Goal: Information Seeking & Learning: Learn about a topic

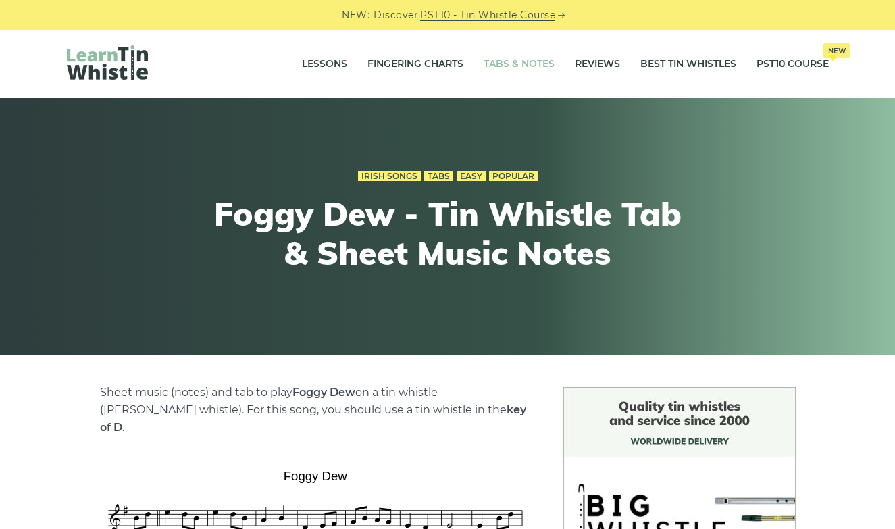
click at [528, 70] on link "Tabs & Notes" at bounding box center [519, 64] width 71 height 34
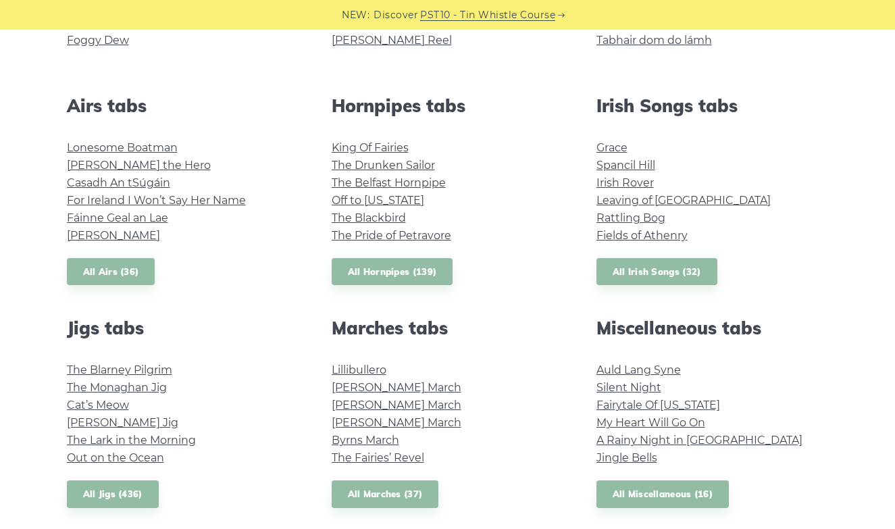
scroll to position [488, 0]
click at [676, 269] on link "All Irish Songs (32)" at bounding box center [657, 271] width 121 height 28
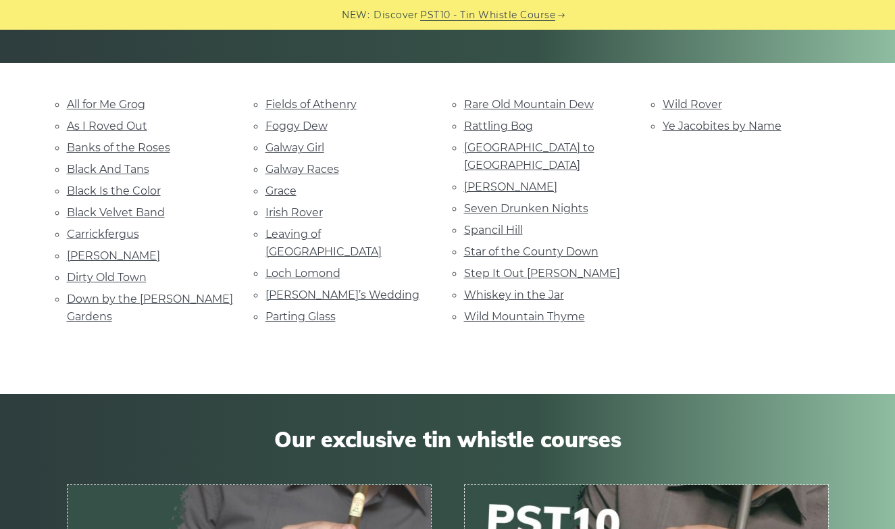
scroll to position [291, 0]
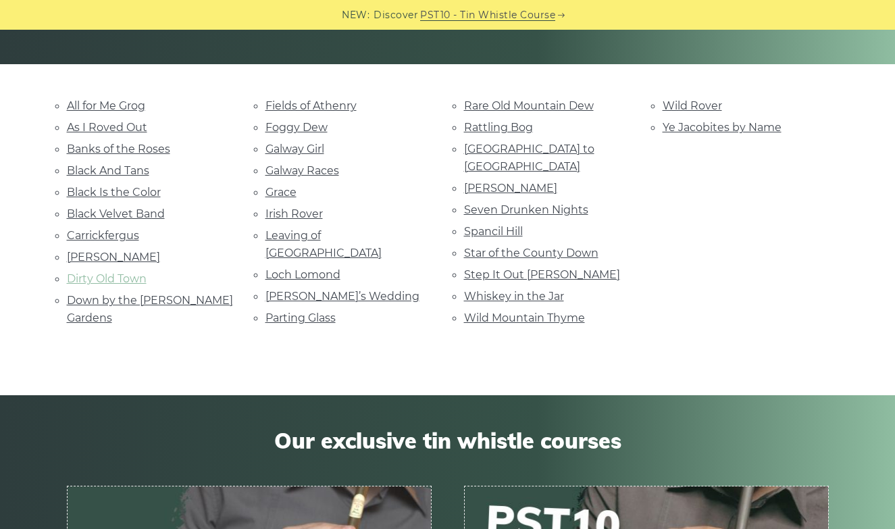
click at [126, 272] on link "Dirty Old Town" at bounding box center [107, 278] width 80 height 13
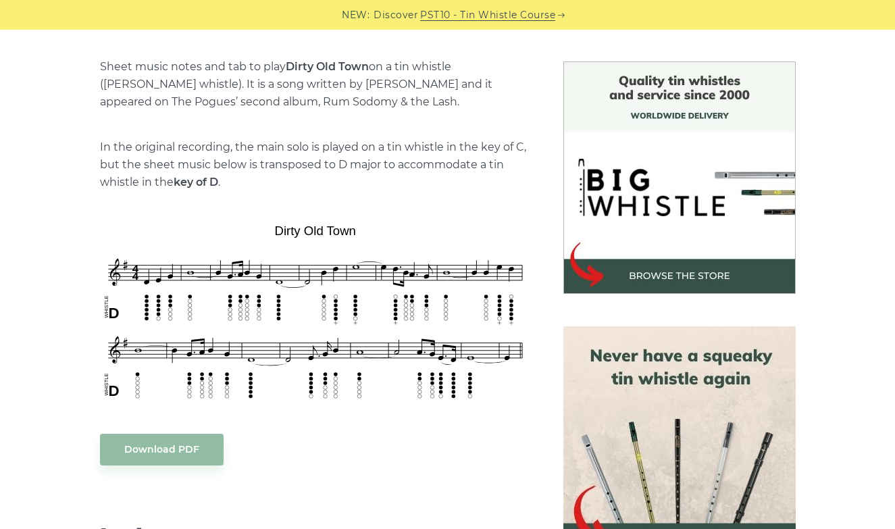
scroll to position [399, 0]
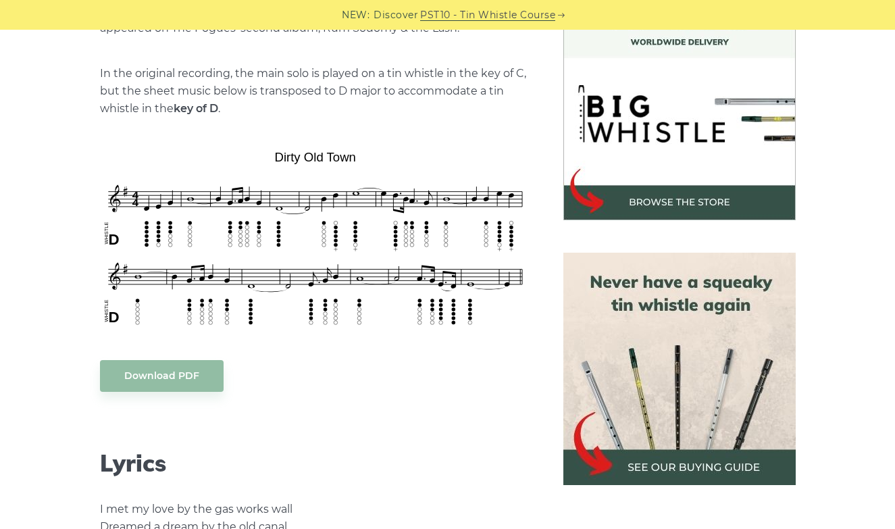
click at [615, 353] on img at bounding box center [679, 369] width 232 height 232
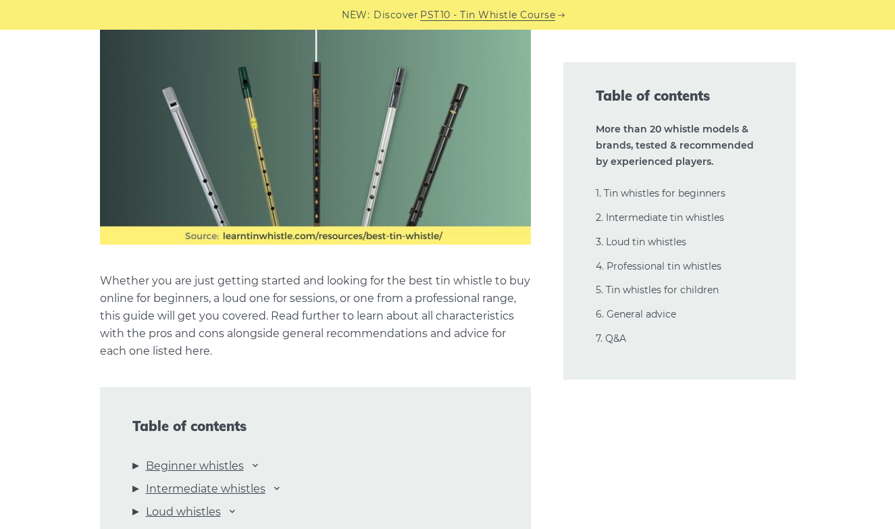
scroll to position [1379, 0]
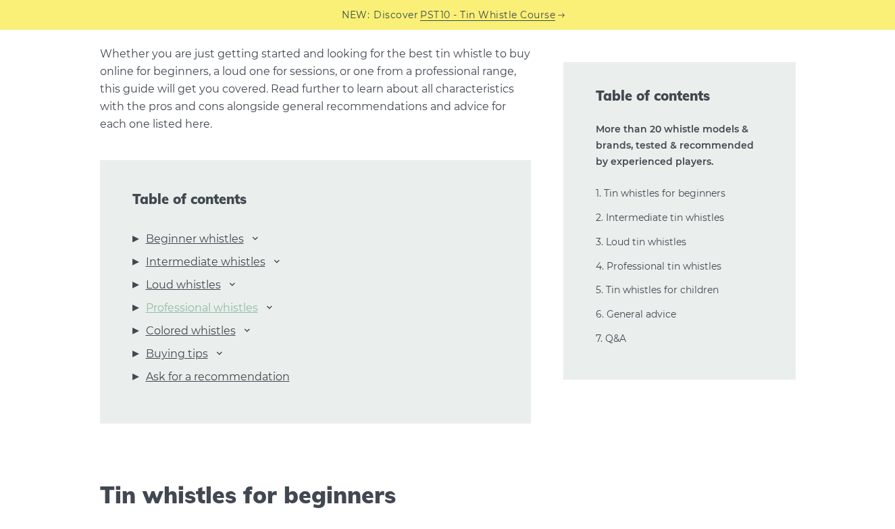
click at [199, 307] on link "Professional whistles" at bounding box center [202, 308] width 112 height 18
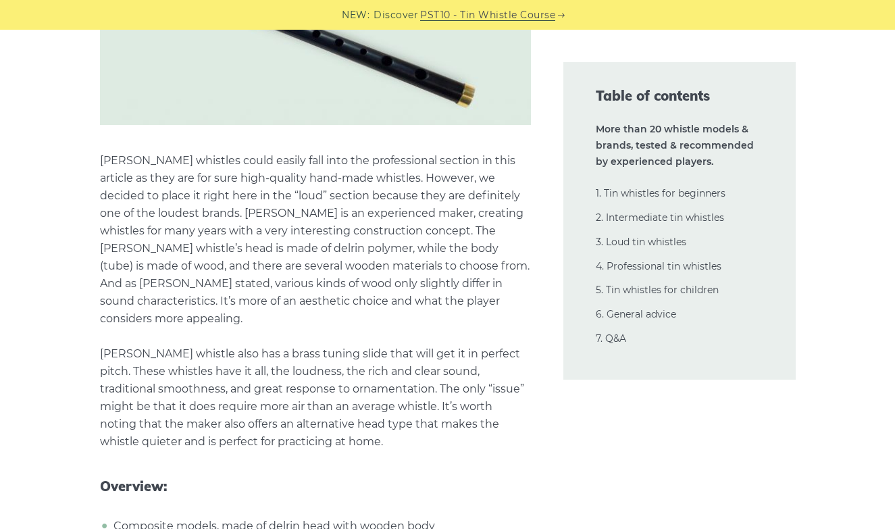
scroll to position [17820, 0]
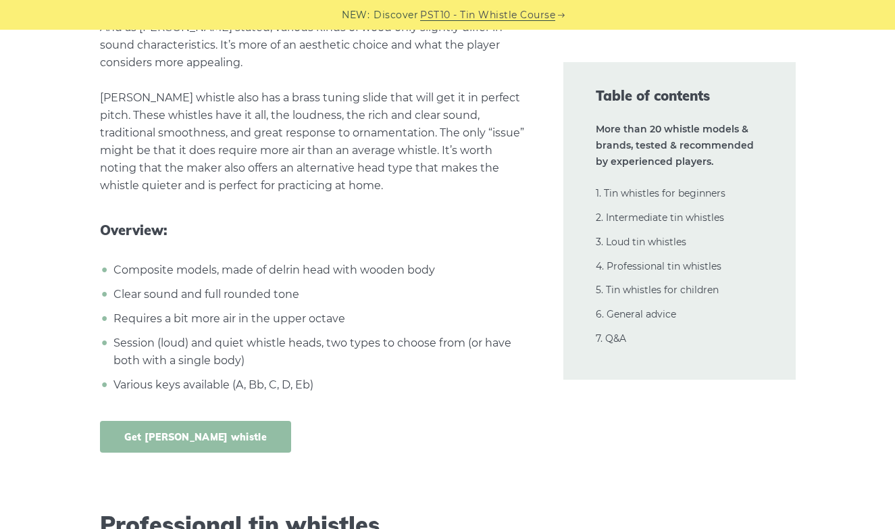
click at [204, 421] on link "Get [PERSON_NAME] whistle" at bounding box center [196, 437] width 192 height 32
